Goal: Navigation & Orientation: Find specific page/section

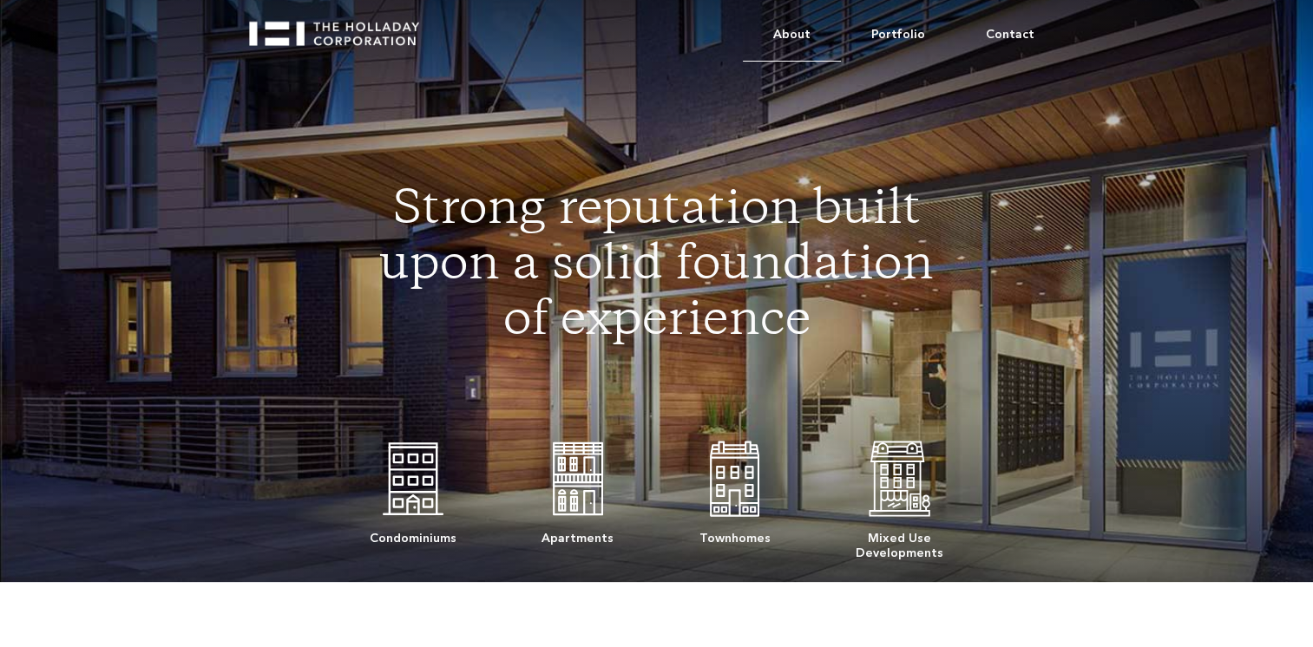
click at [813, 38] on link "About" at bounding box center [792, 35] width 98 height 53
click at [821, 37] on link "About" at bounding box center [792, 35] width 98 height 53
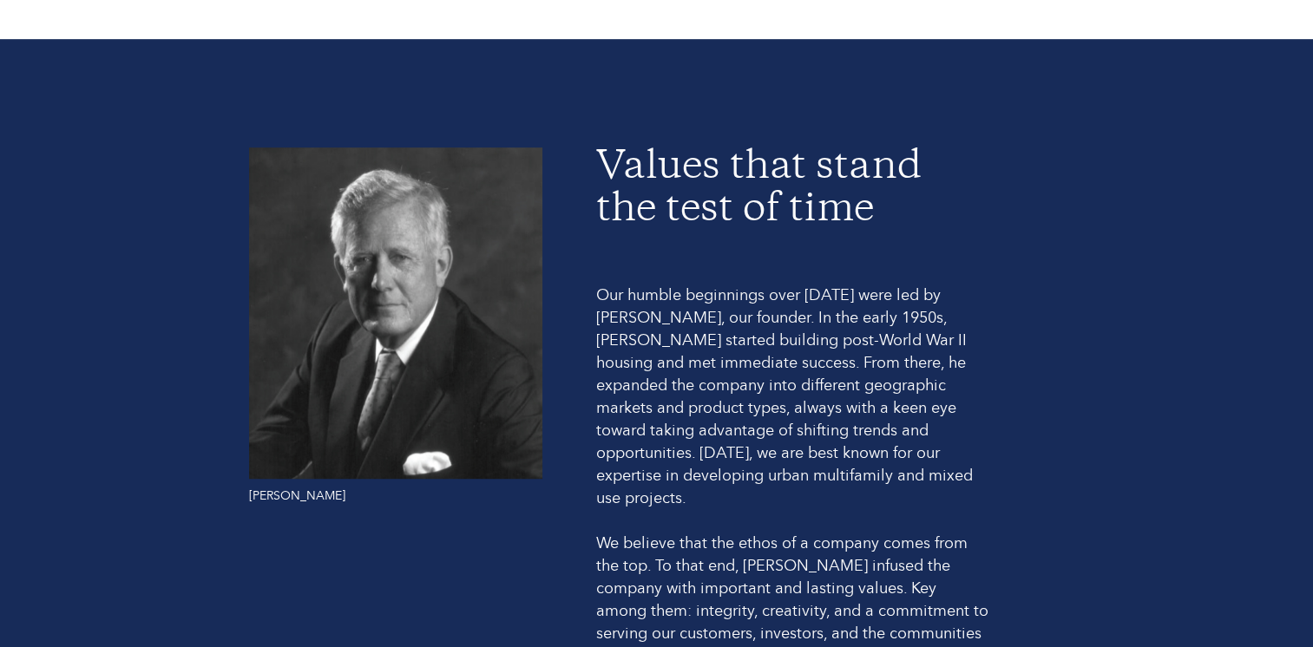
scroll to position [1128, 0]
